Goal: Task Accomplishment & Management: Manage account settings

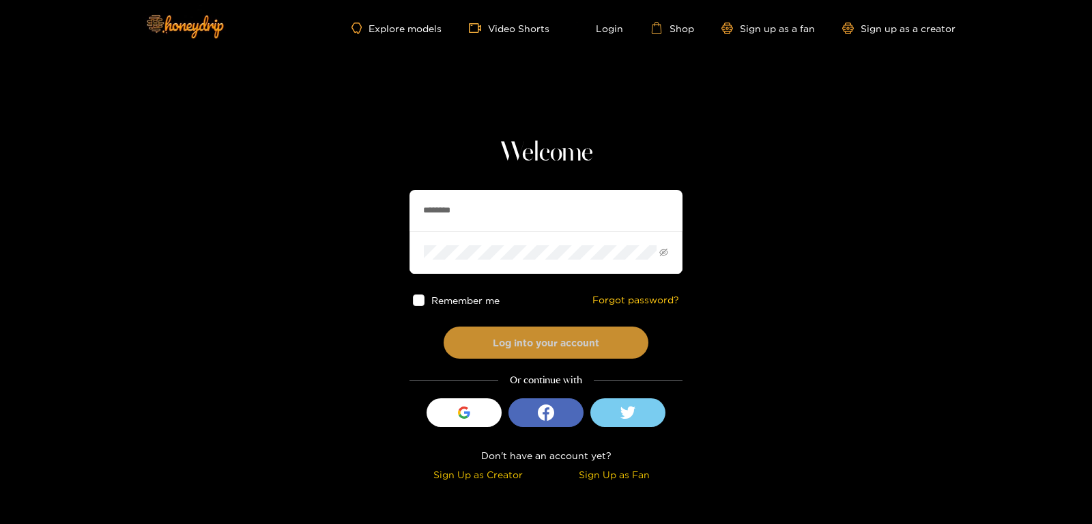
click at [529, 343] on button "Log into your account" at bounding box center [546, 342] width 205 height 32
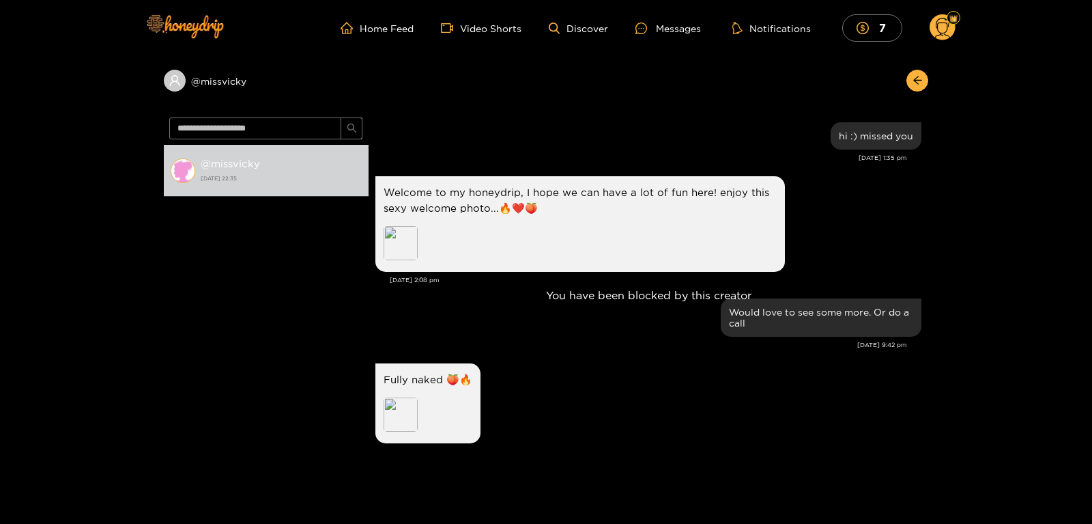
scroll to position [582, 0]
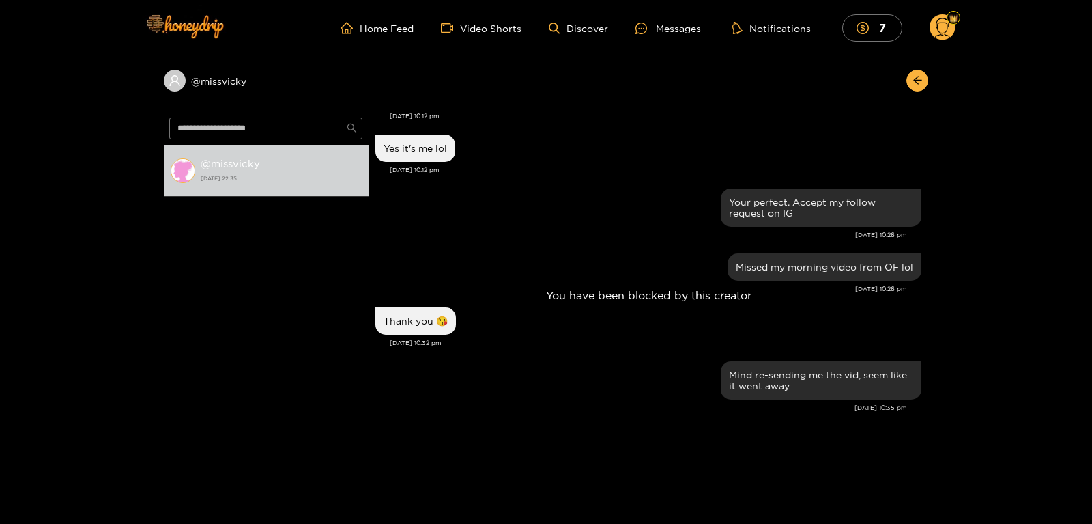
click at [911, 343] on div "You have been blocked by this creator" at bounding box center [649, 295] width 560 height 367
click at [189, 14] on img at bounding box center [185, 25] width 96 height 57
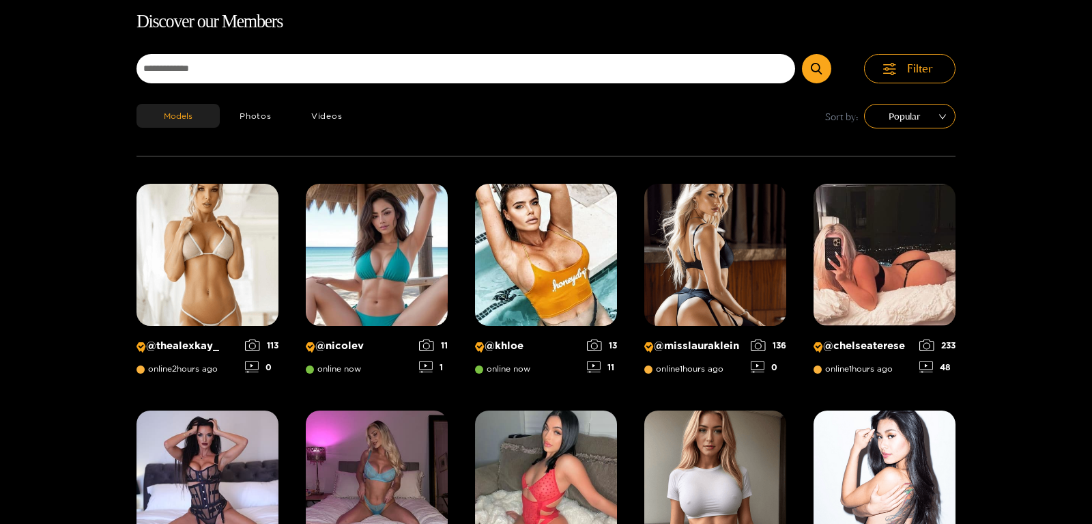
scroll to position [87, 0]
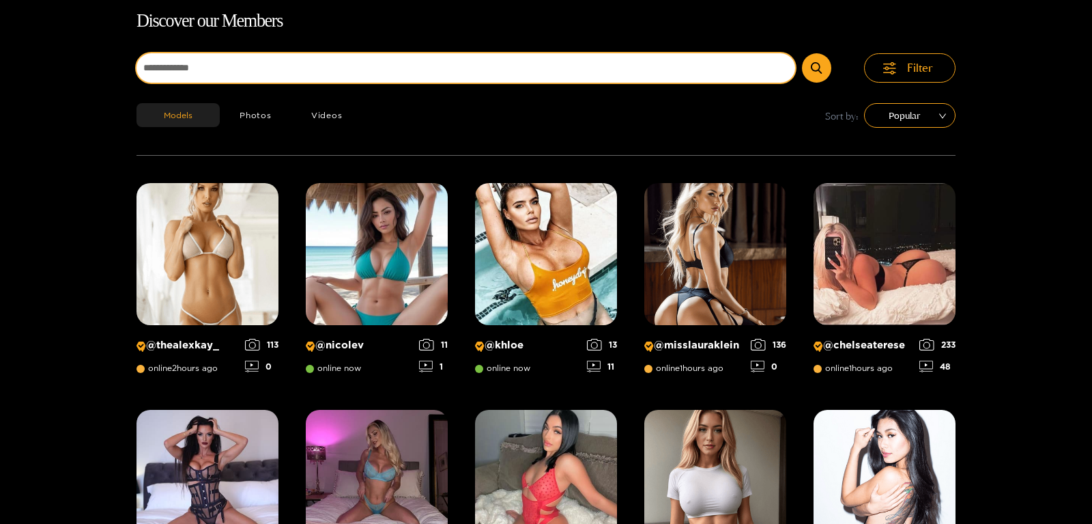
click at [227, 77] on input at bounding box center [466, 67] width 659 height 29
type input "**********"
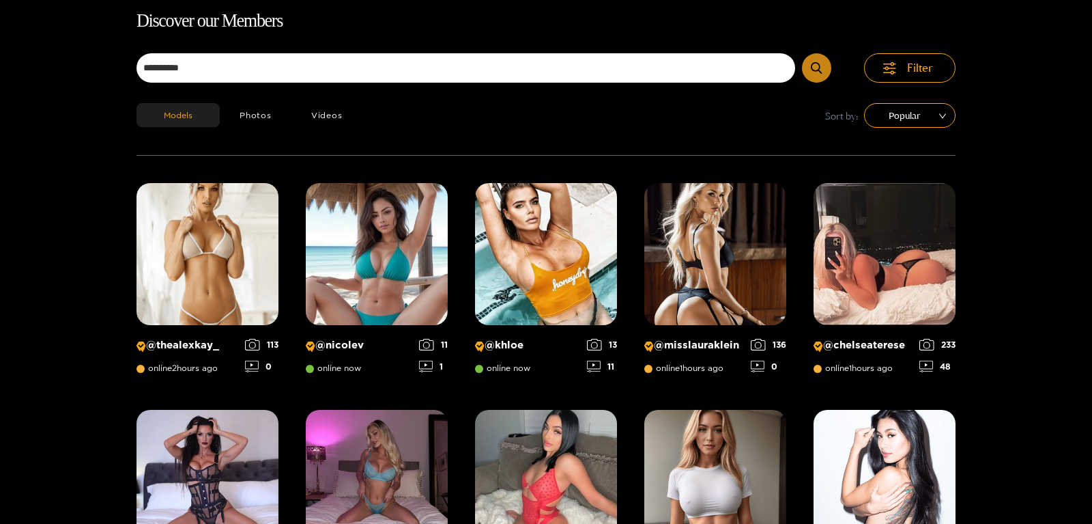
click at [821, 72] on icon "submit" at bounding box center [816, 68] width 11 height 12
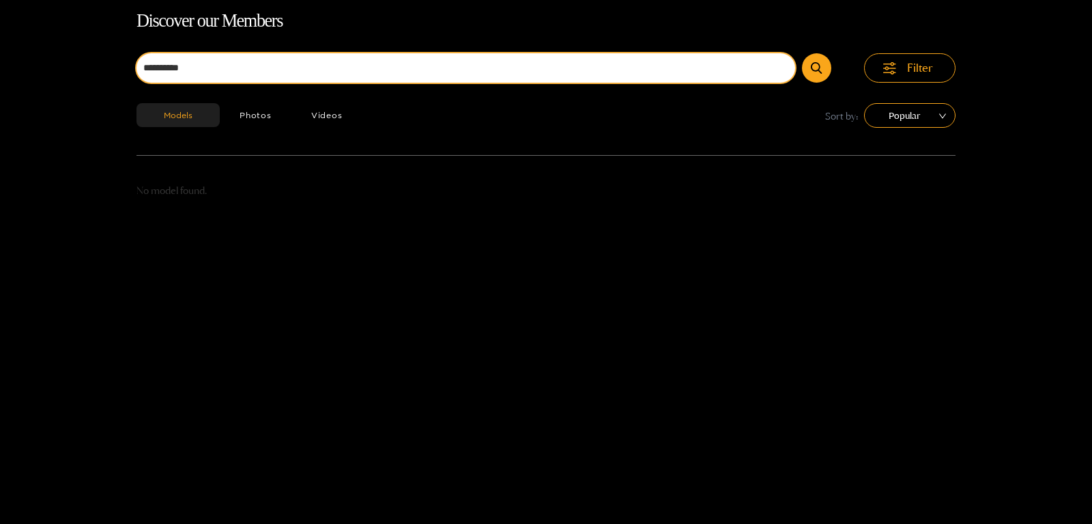
click at [333, 66] on input "**********" at bounding box center [466, 67] width 659 height 29
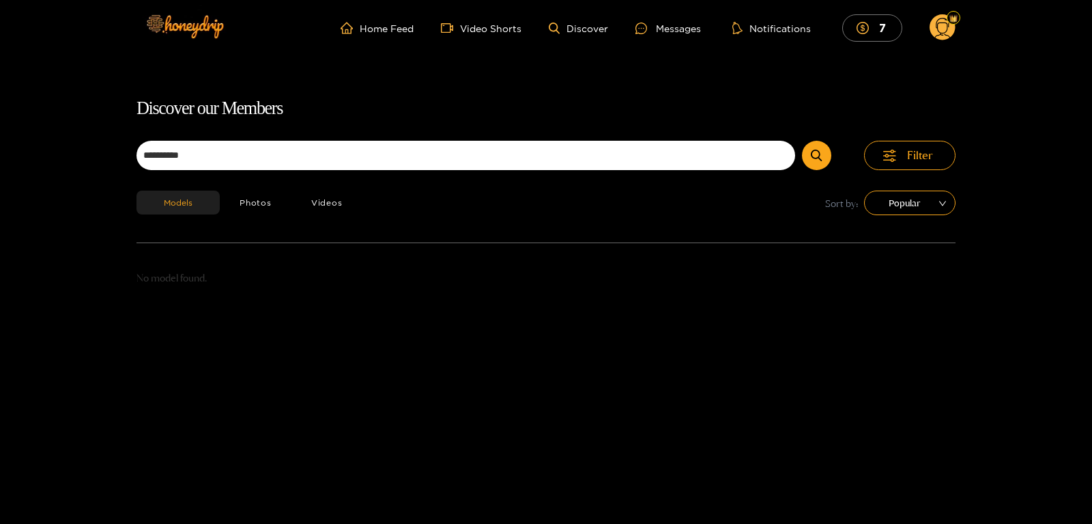
click at [942, 31] on circle at bounding box center [943, 27] width 26 height 26
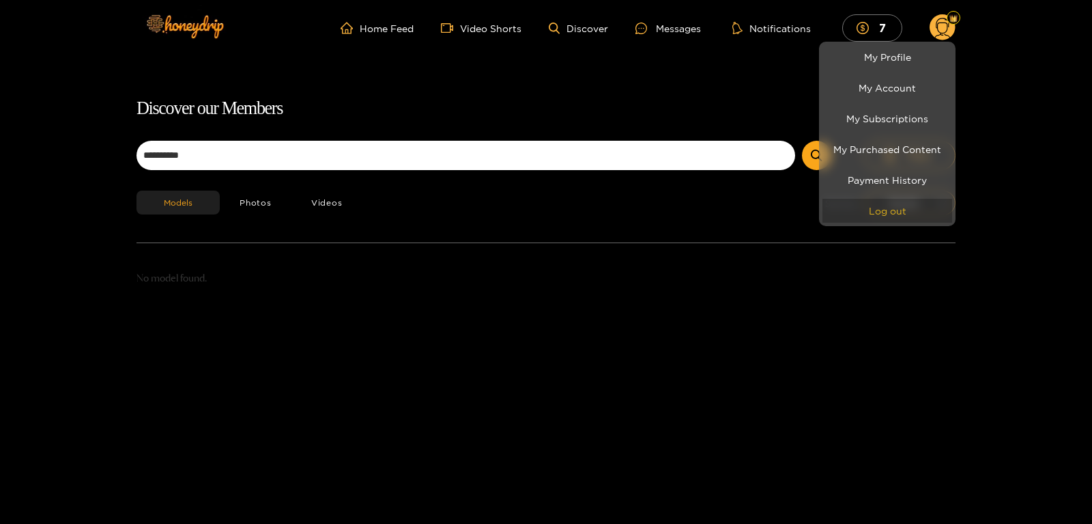
click at [886, 215] on button "Log out" at bounding box center [888, 211] width 130 height 24
